Goal: Information Seeking & Learning: Learn about a topic

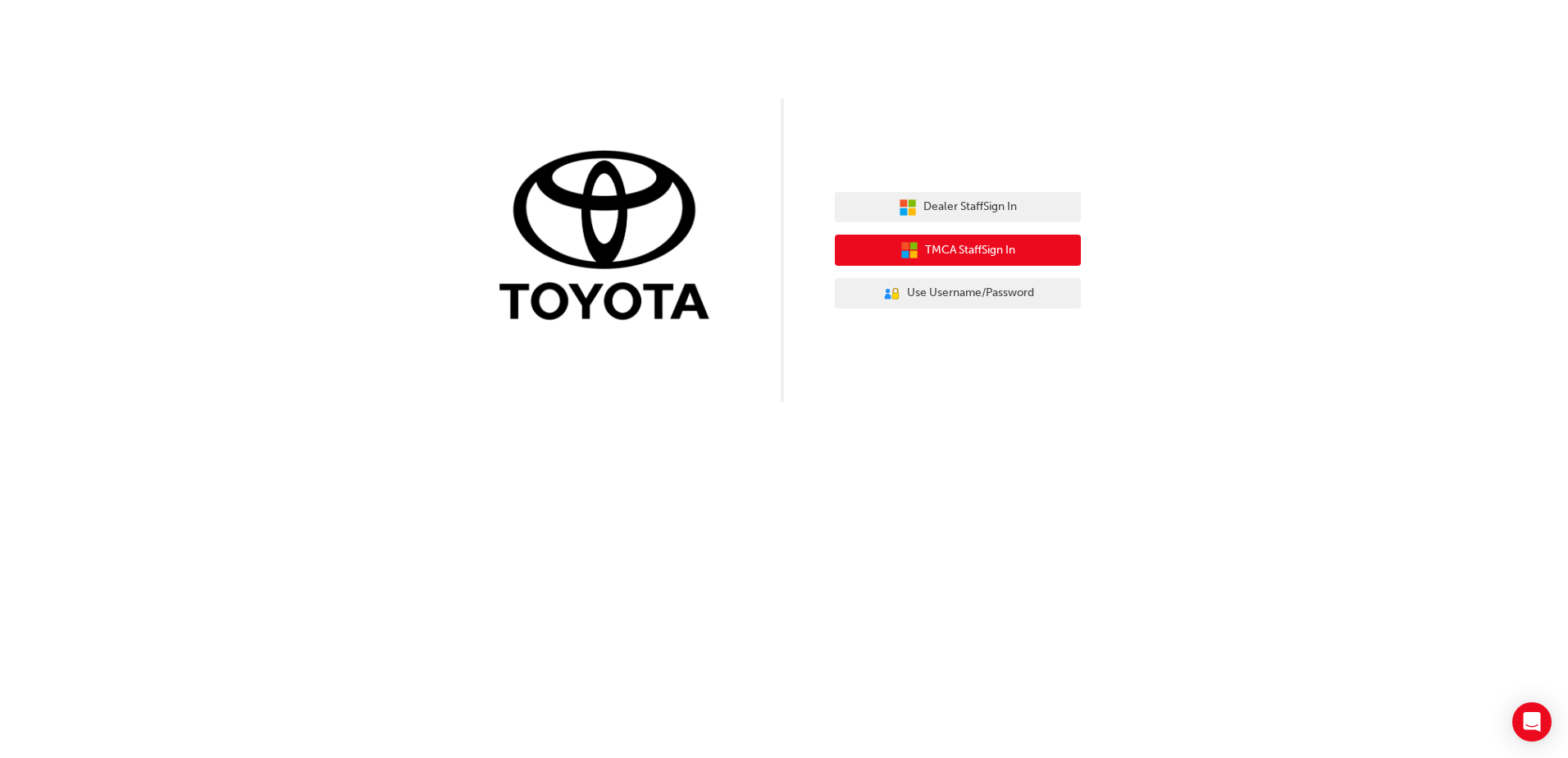
click at [1003, 256] on span "TMCA Staff Sign In" at bounding box center [970, 249] width 90 height 19
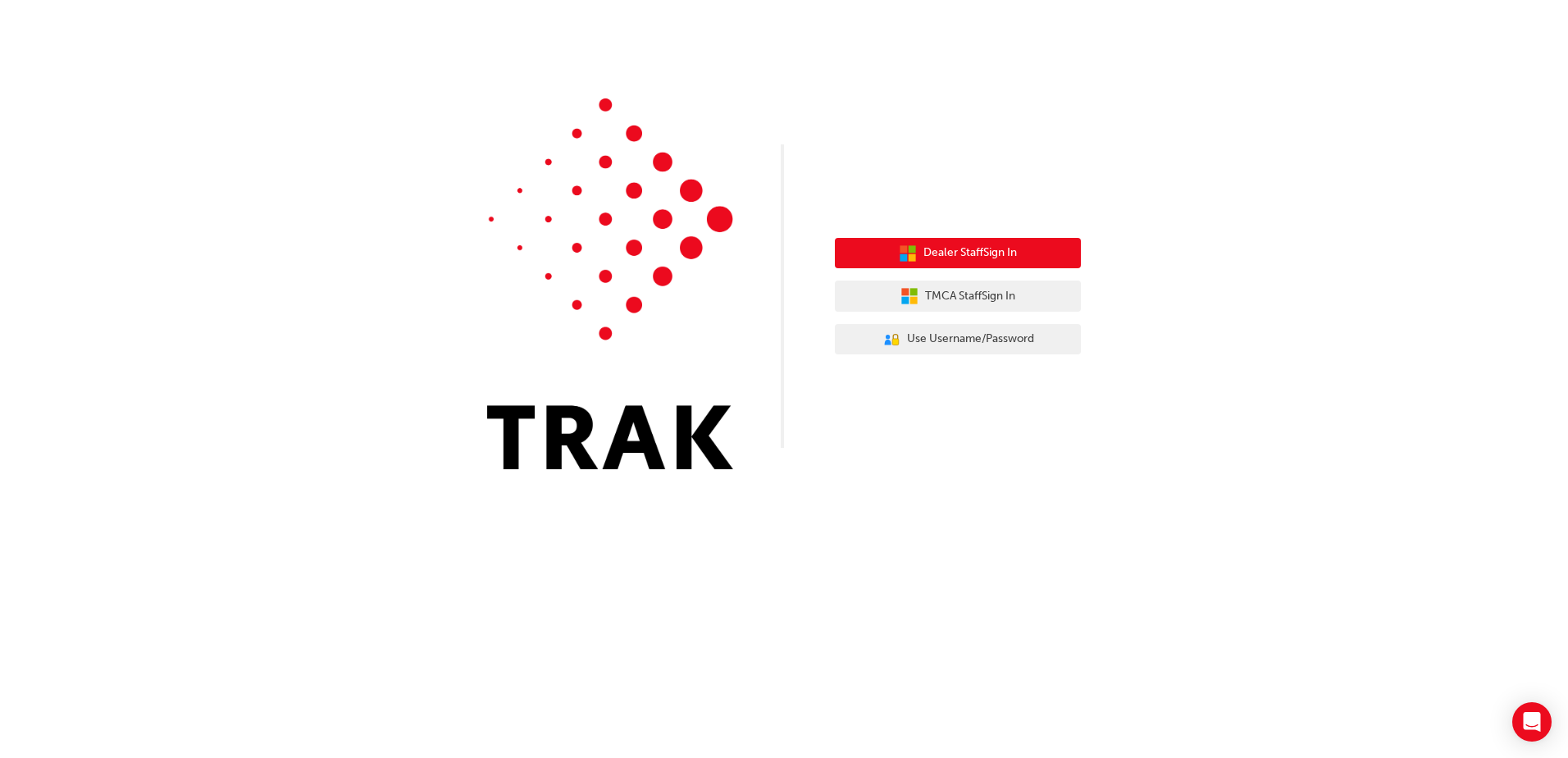
click at [957, 253] on span "Dealer Staff Sign In" at bounding box center [970, 252] width 94 height 19
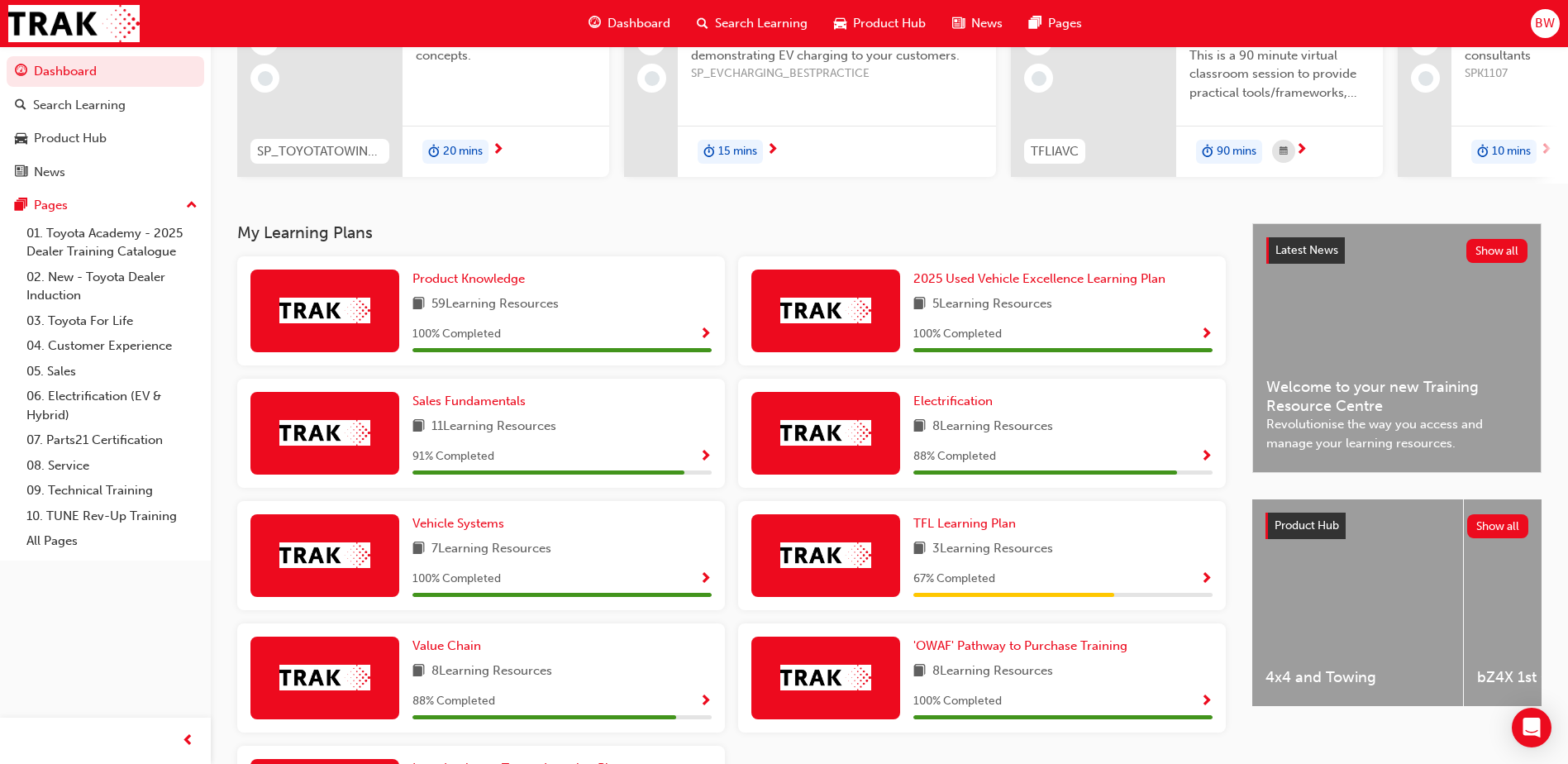
scroll to position [247, 0]
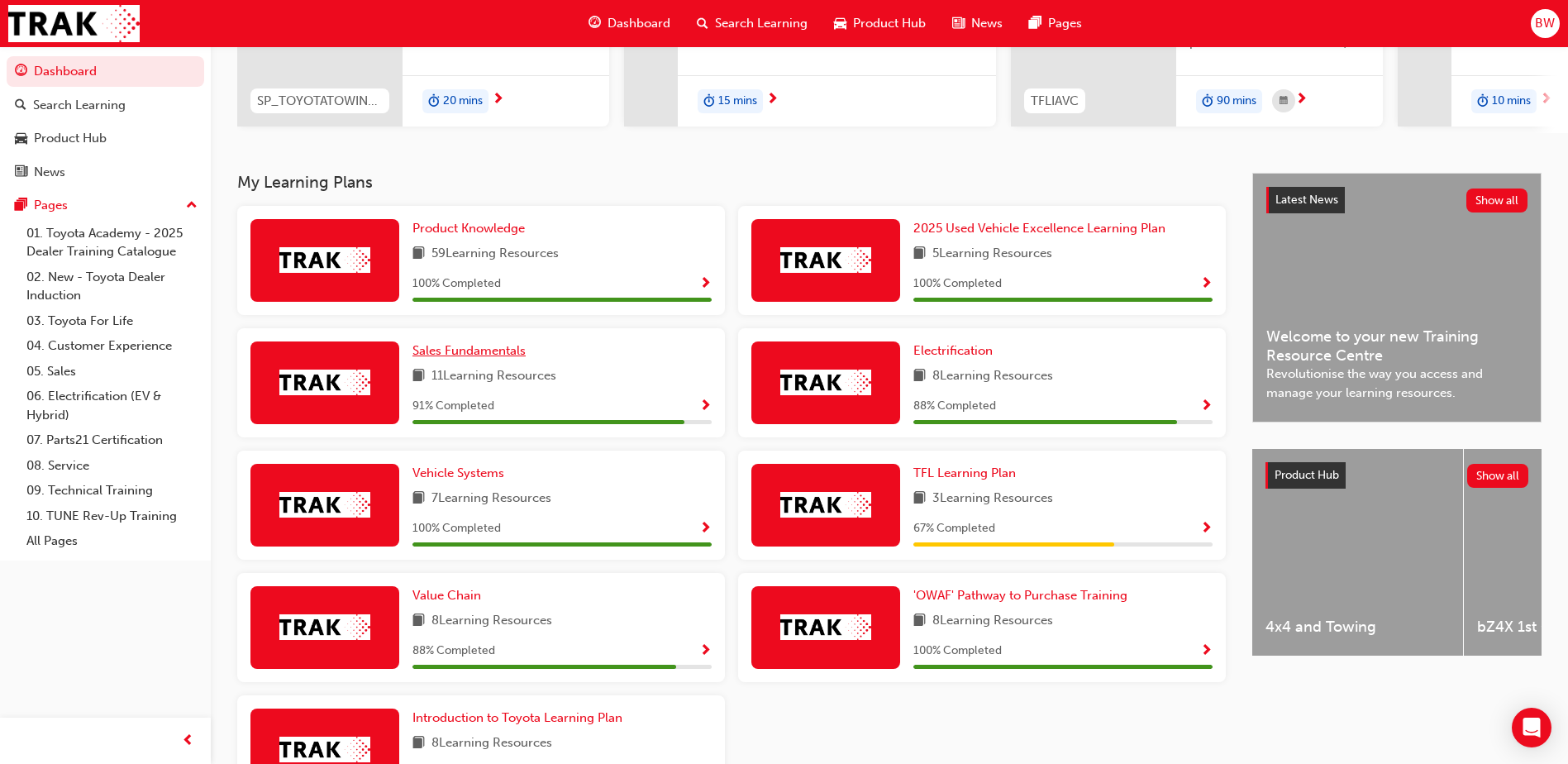
click at [439, 355] on span "Sales Fundamentals" at bounding box center [468, 350] width 113 height 15
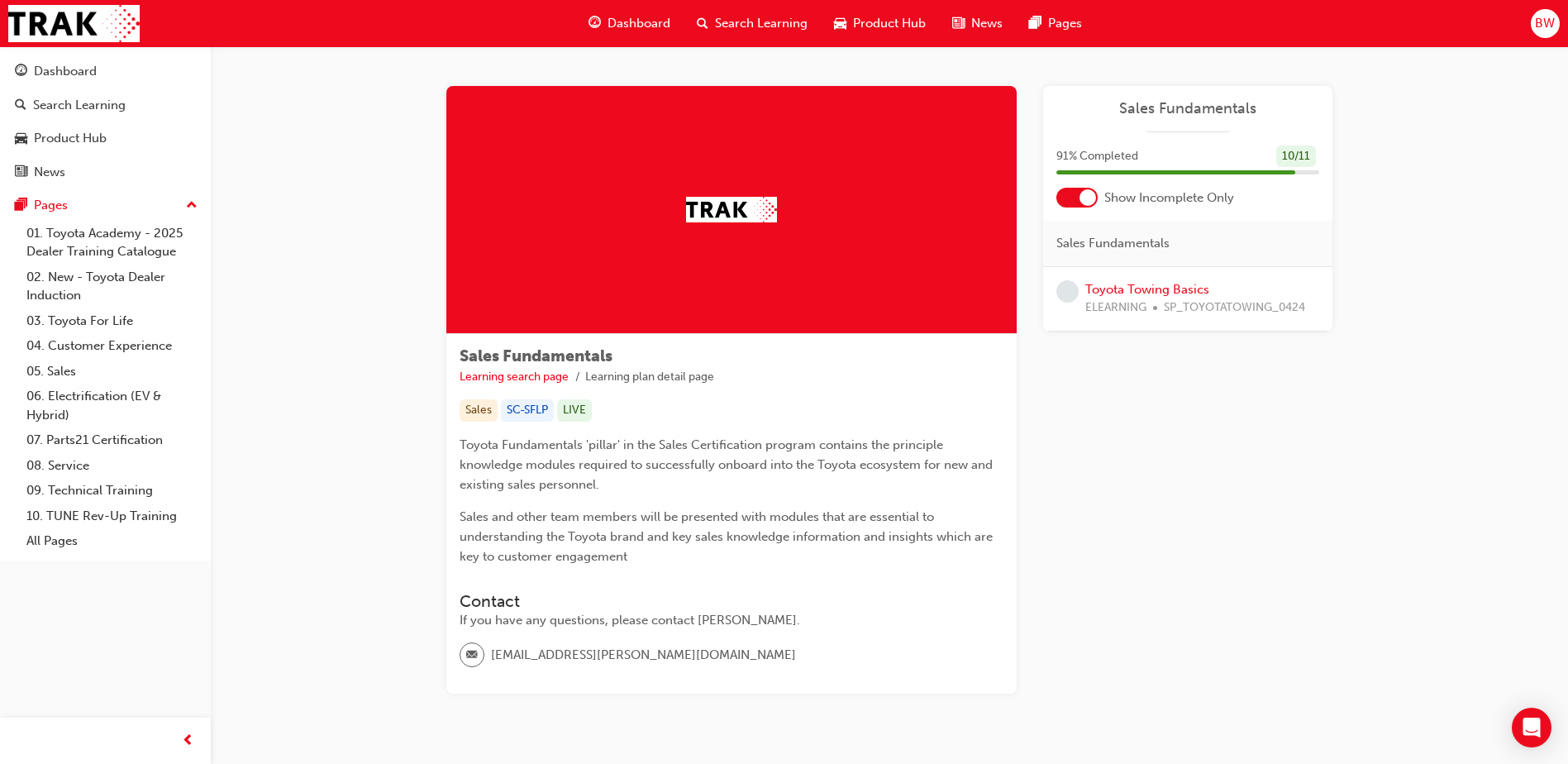
click at [1203, 108] on span "Sales Fundamentals" at bounding box center [1187, 108] width 263 height 19
click at [1156, 294] on link "Toyota Towing Basics" at bounding box center [1148, 289] width 124 height 15
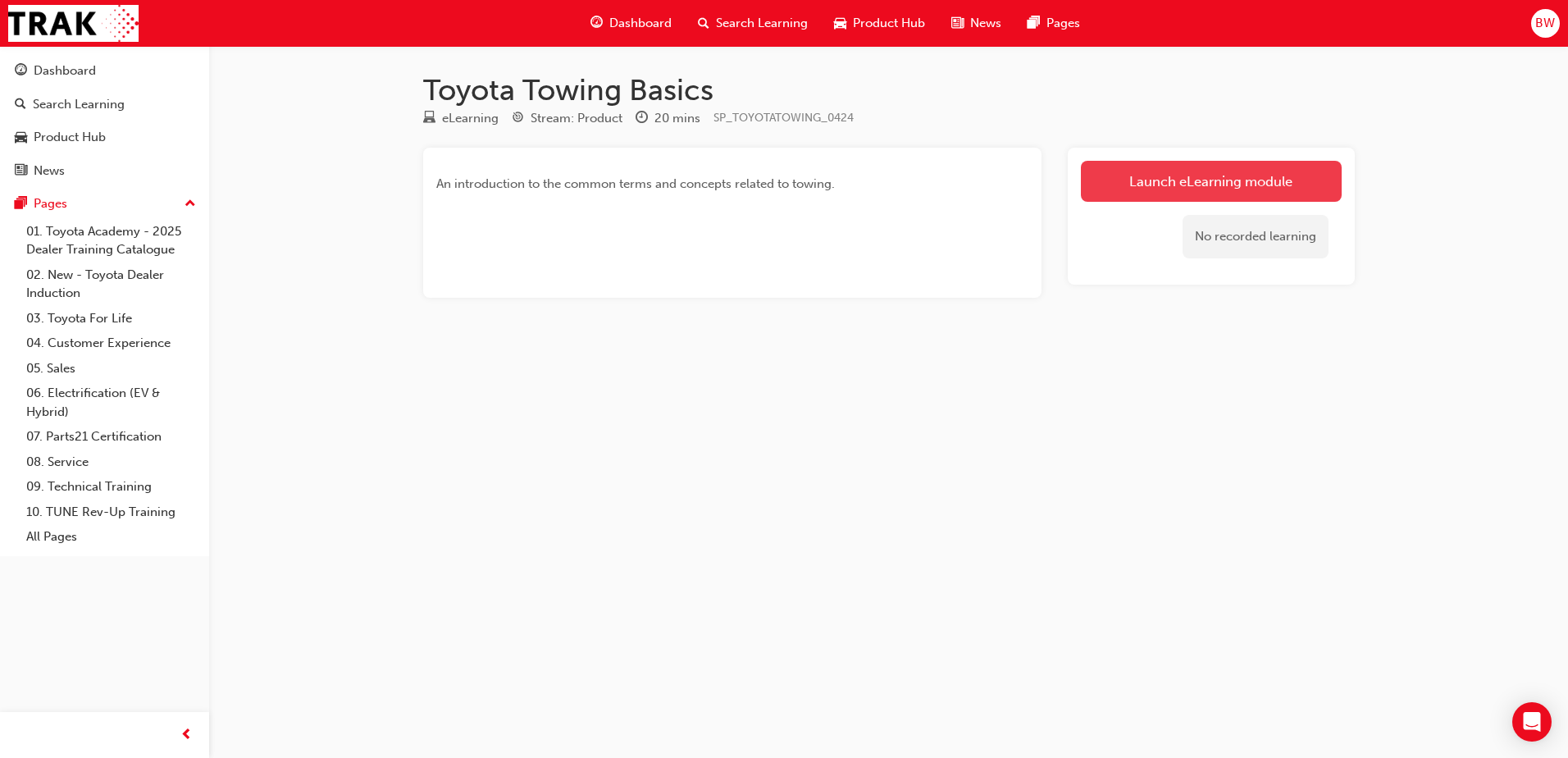
click at [1206, 191] on link "Launch eLearning module" at bounding box center [1211, 181] width 261 height 41
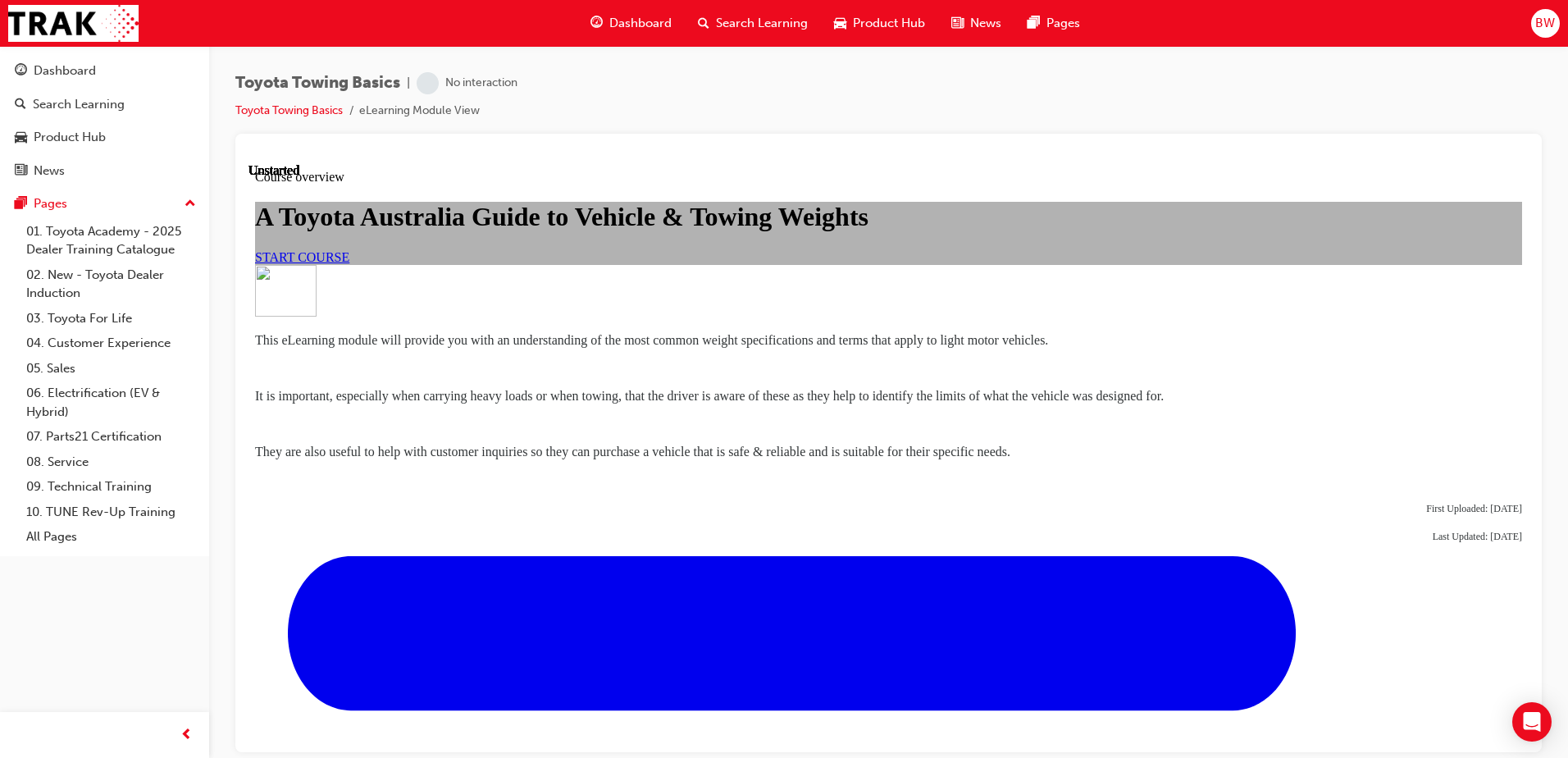
scroll to position [82, 0]
click at [349, 263] on link "START COURSE" at bounding box center [302, 256] width 94 height 14
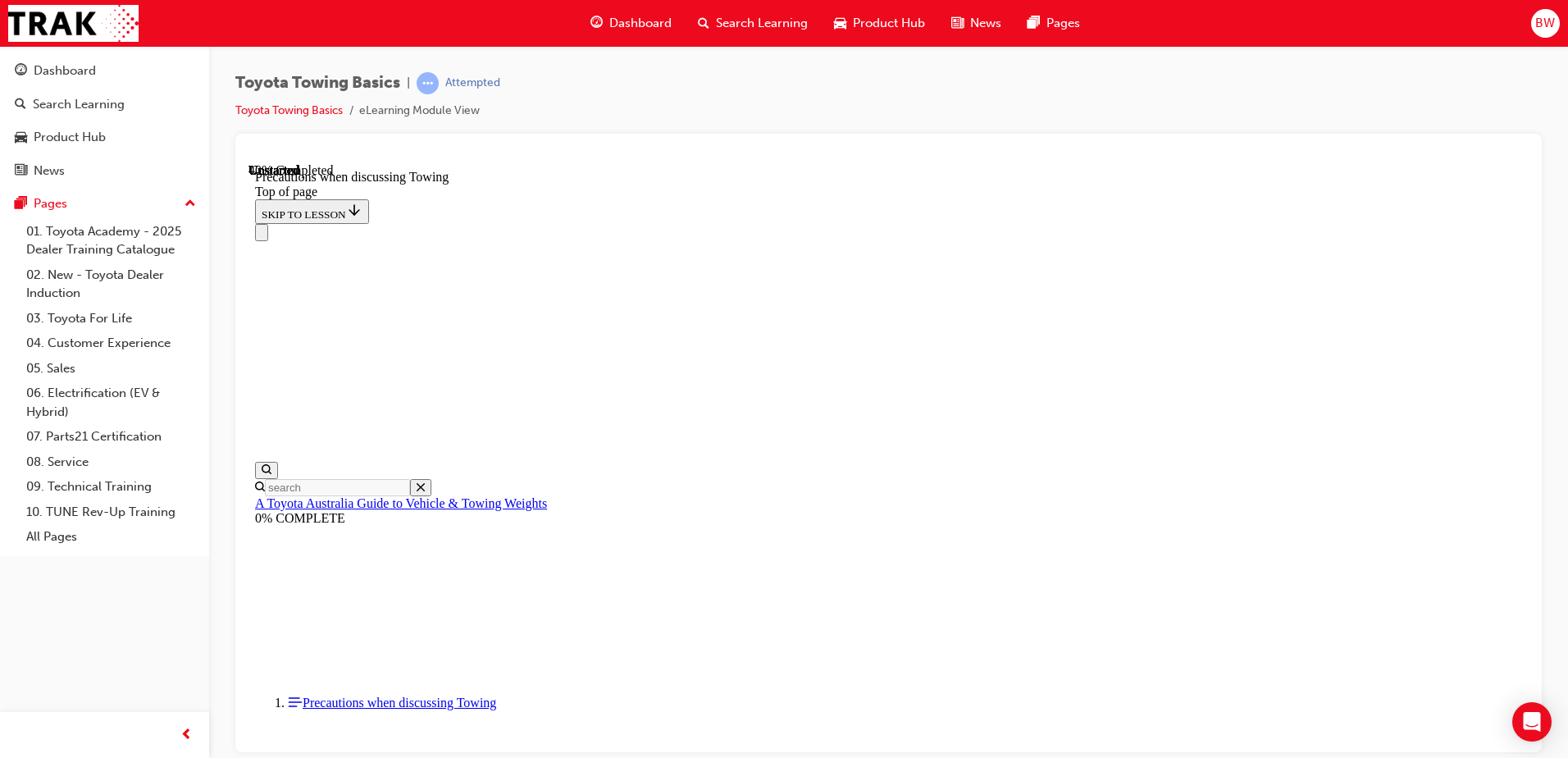
scroll to position [953, 0]
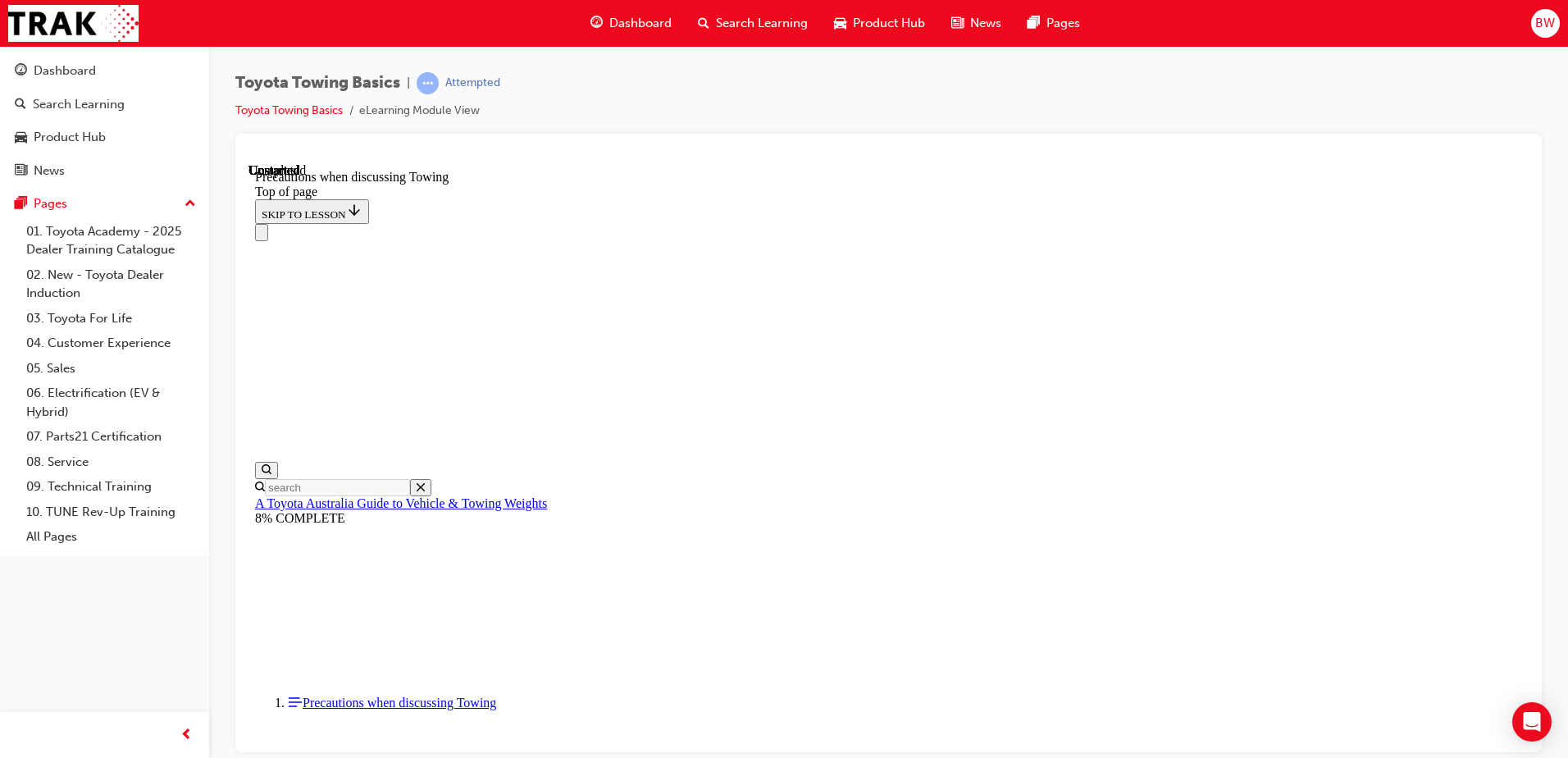
drag, startPoint x: 695, startPoint y: 645, endPoint x: 702, endPoint y: 630, distance: 16.6
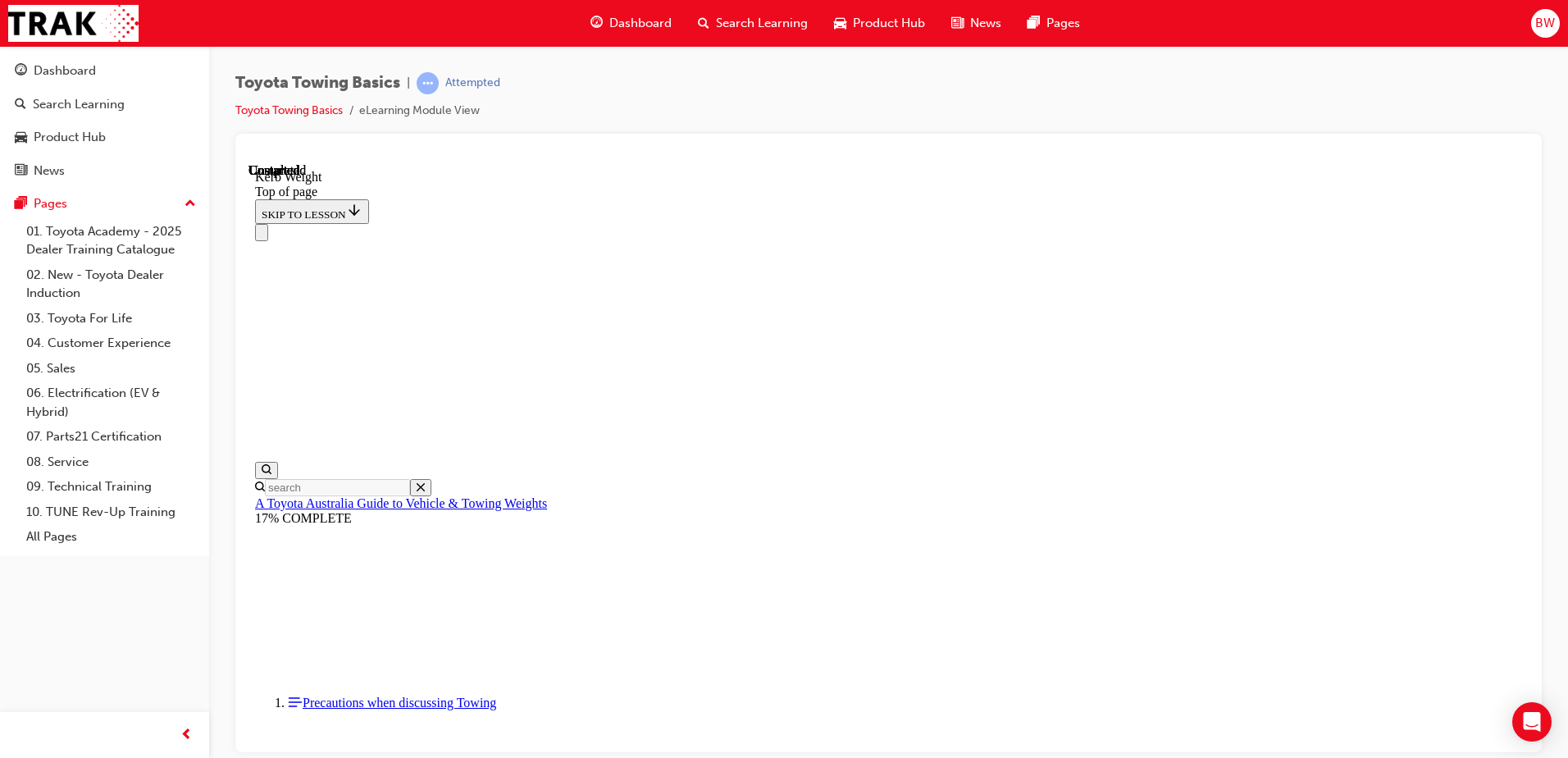
scroll to position [0, 0]
